Goal: Information Seeking & Learning: Learn about a topic

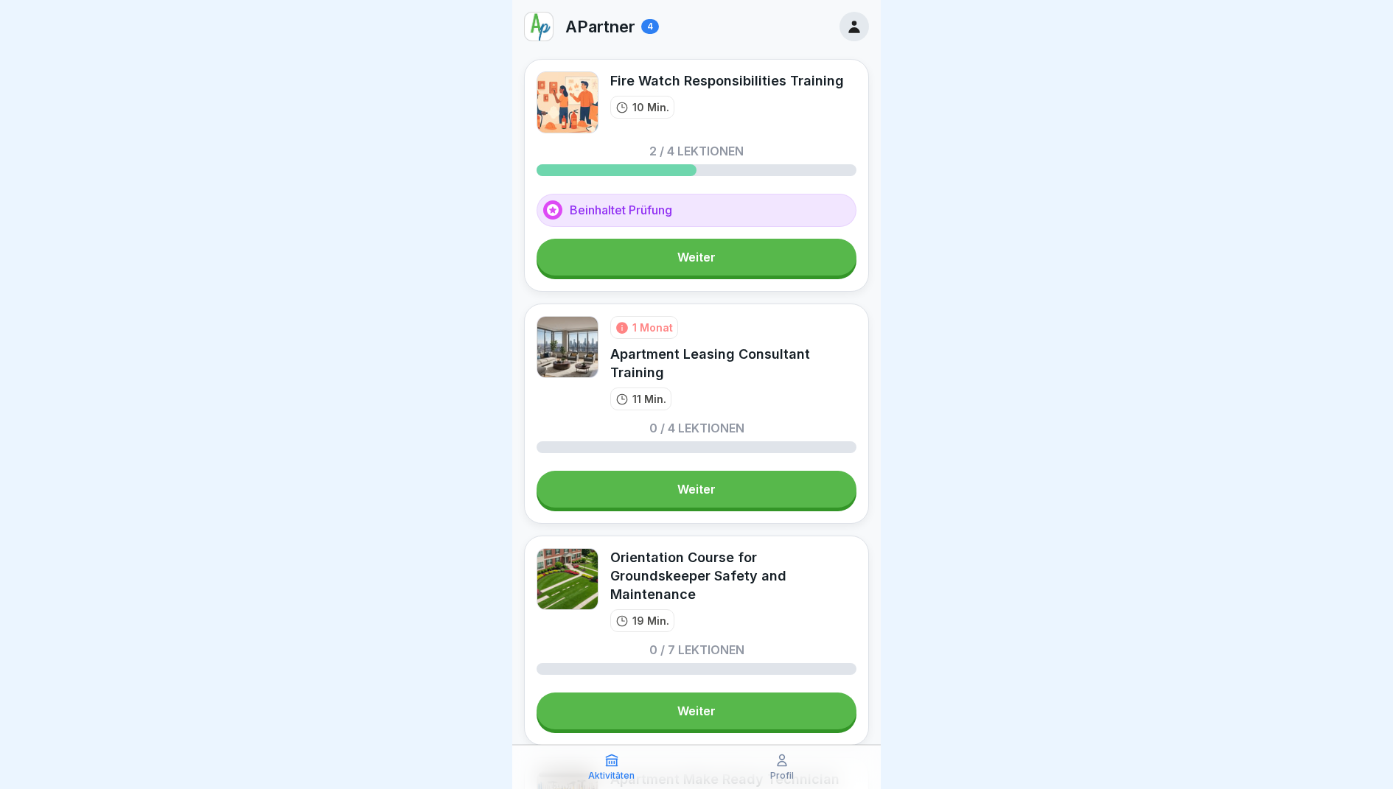
click at [685, 267] on link "Weiter" at bounding box center [697, 257] width 320 height 37
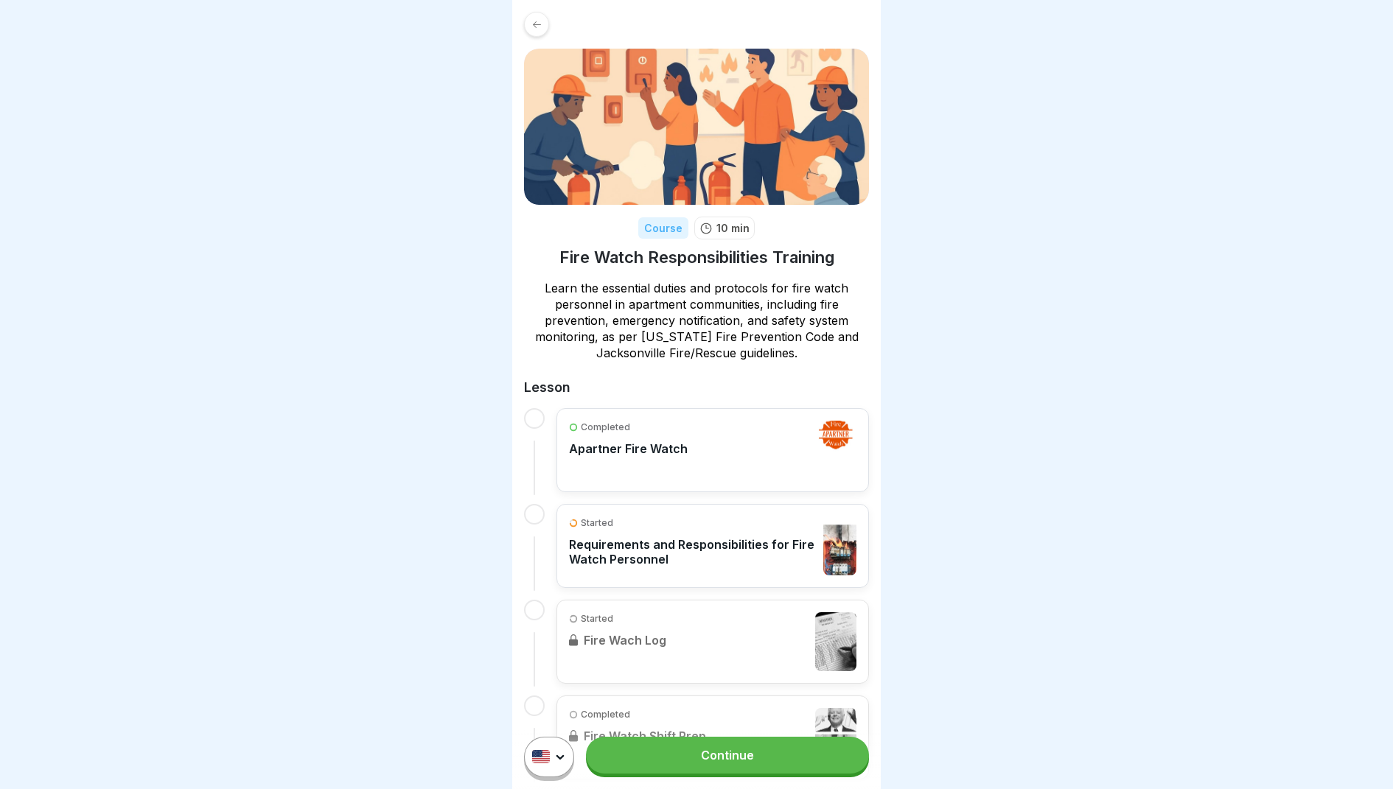
scroll to position [170, 0]
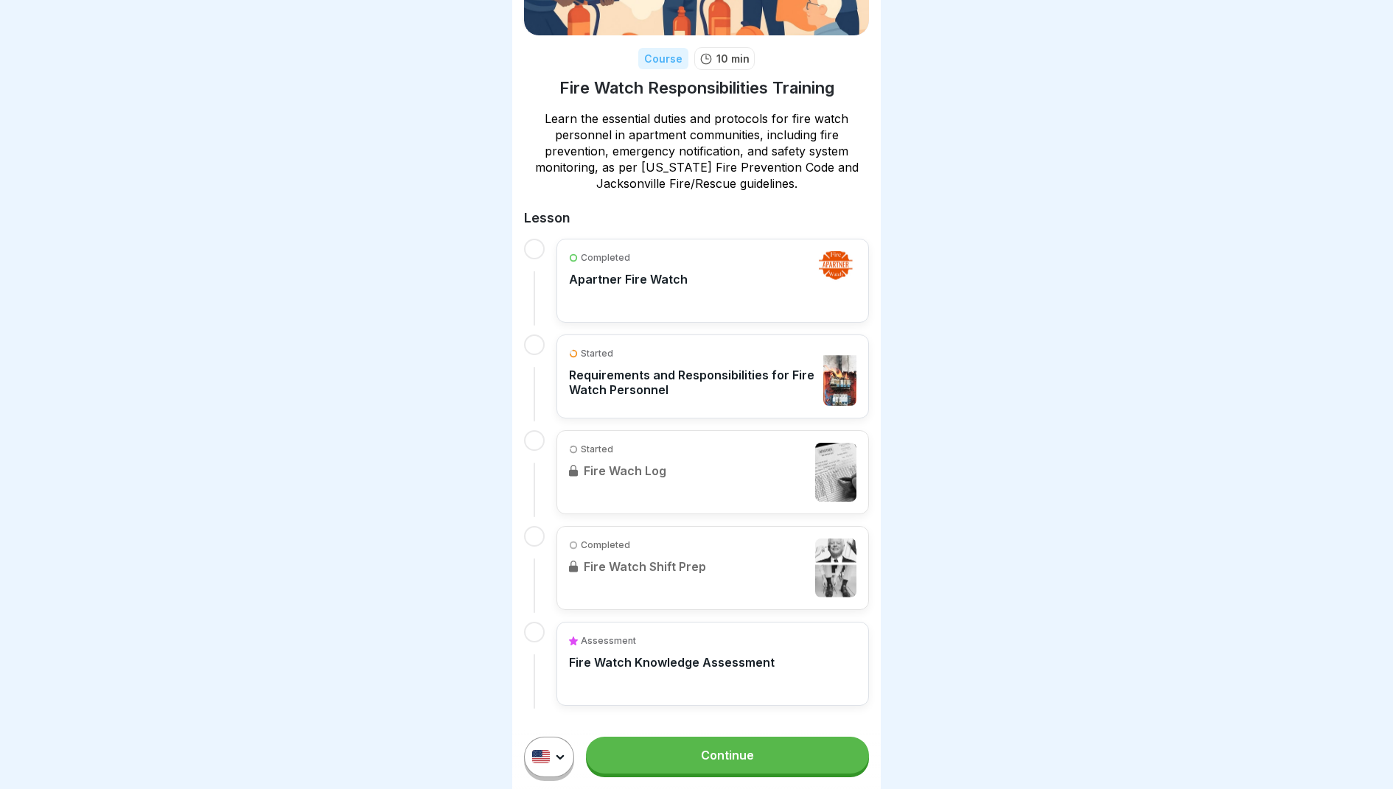
click at [707, 307] on div "Completed Apartner Fire Watch" at bounding box center [712, 280] width 287 height 59
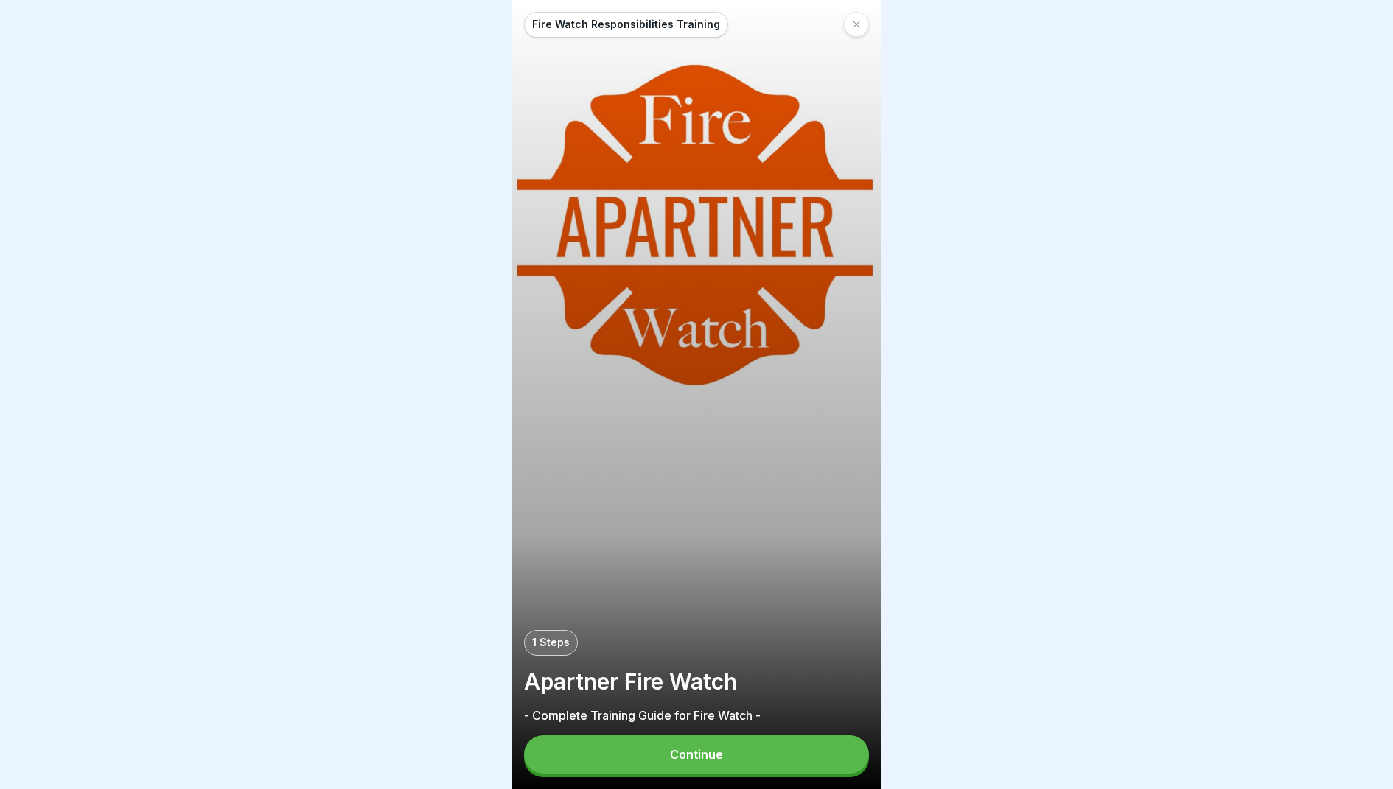
click at [853, 29] on div at bounding box center [856, 24] width 25 height 25
